Goal: Find specific page/section: Find specific page/section

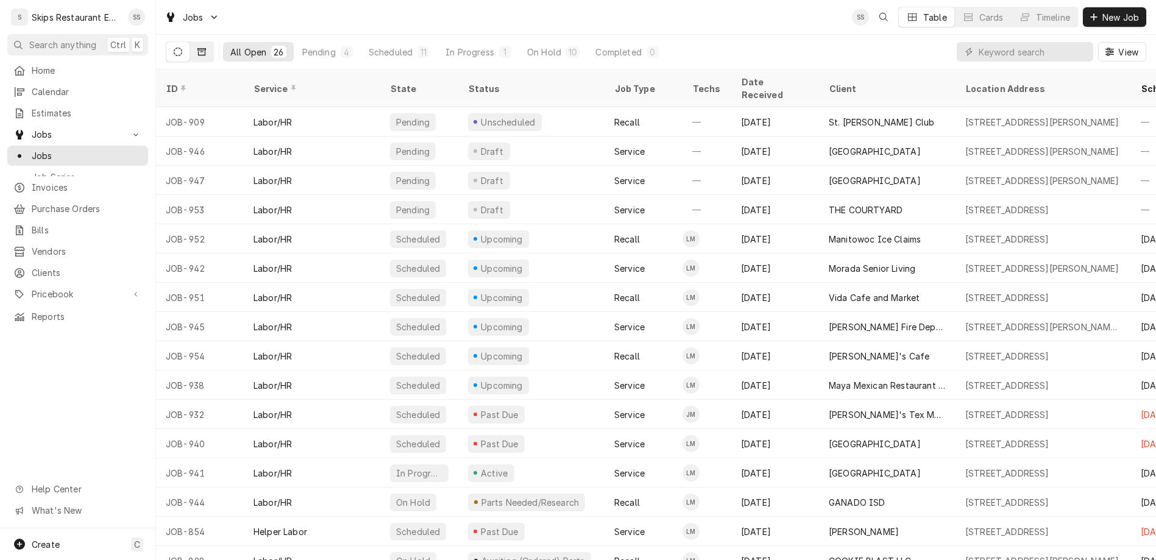
click at [197, 48] on icon "Dynamic Content Wrapper" at bounding box center [201, 52] width 9 height 9
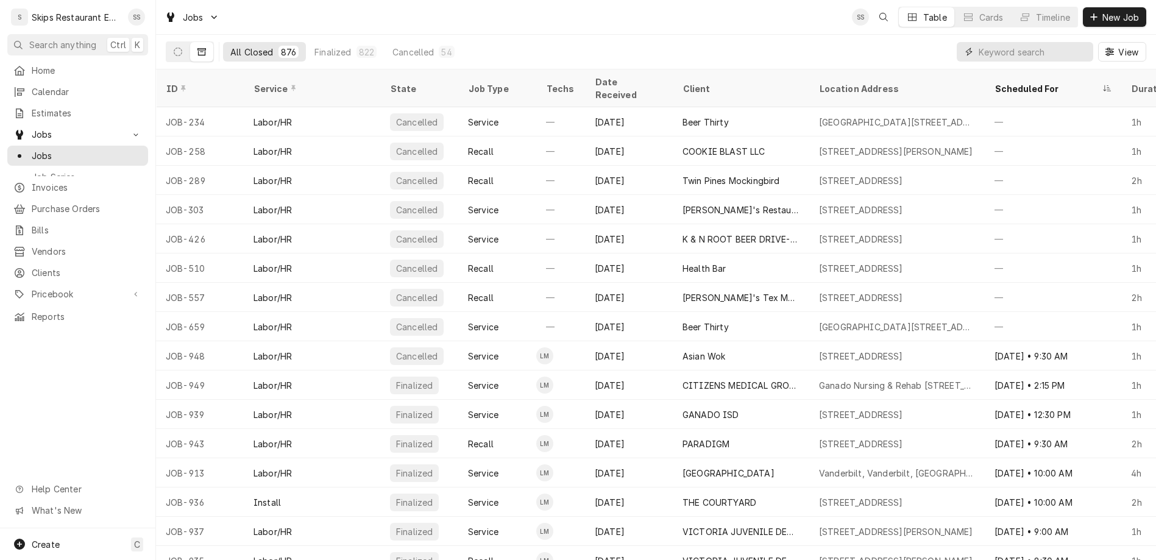
click at [1043, 42] on input "Dynamic Content Wrapper" at bounding box center [1032, 51] width 108 height 19
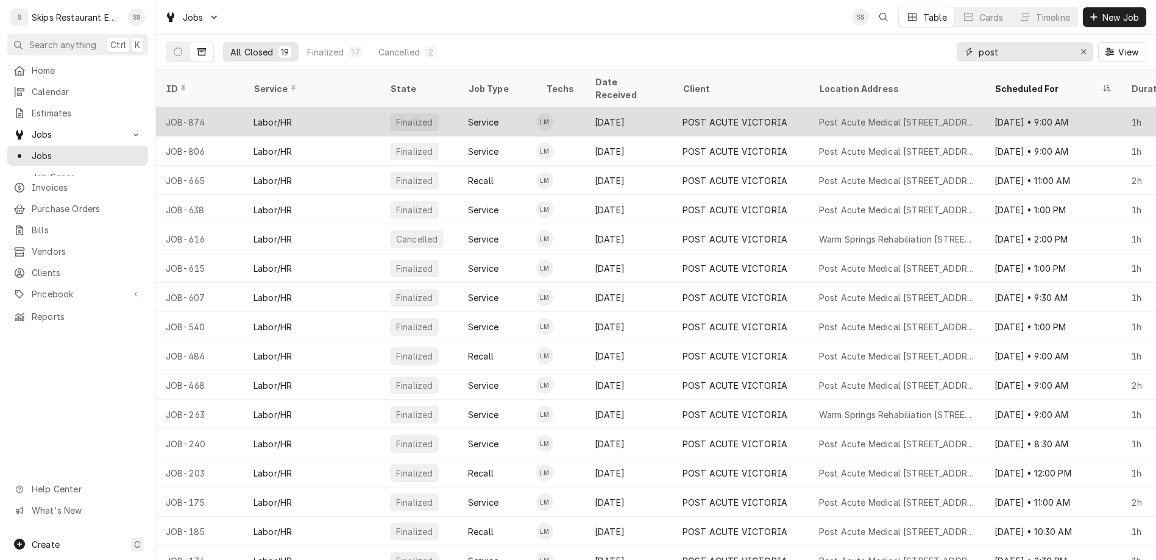
type input "post"
click at [468, 116] on div "Service" at bounding box center [483, 122] width 30 height 13
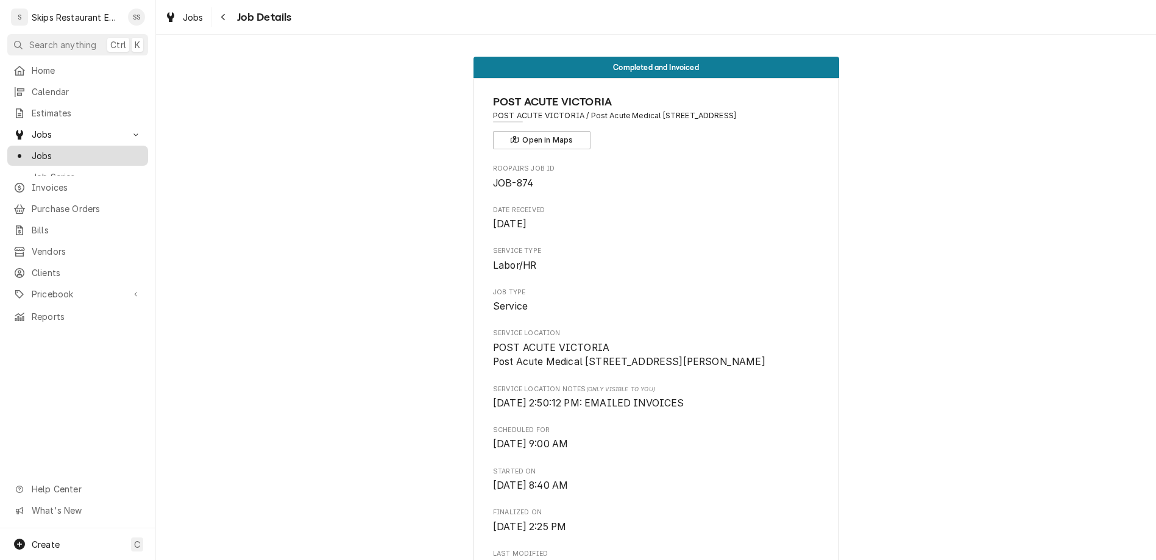
click at [32, 149] on span "Jobs" at bounding box center [87, 155] width 110 height 13
